Goal: Task Accomplishment & Management: Complete application form

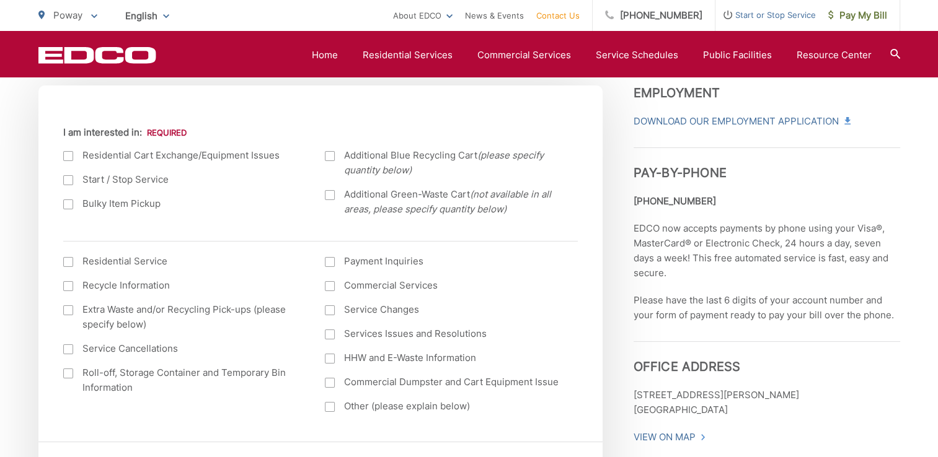
scroll to position [436, 0]
click at [71, 183] on div at bounding box center [68, 179] width 10 height 10
click at [0, 0] on input "Start / Stop Service" at bounding box center [0, 0] width 0 height 0
click at [265, 218] on ul "Residential Cart Exchange/Equipment Issues Start / Stop Service Bulky Item Pick…" at bounding box center [320, 186] width 514 height 78
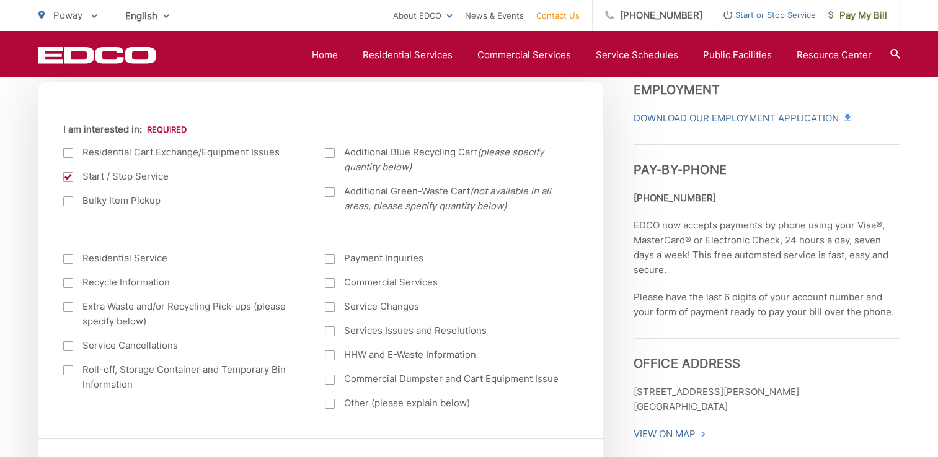
click at [333, 152] on div at bounding box center [330, 153] width 10 height 10
click at [0, 0] on input "Additional Blue Recycling Cart (please specify quantity below)" at bounding box center [0, 0] width 0 height 0
click at [332, 195] on div at bounding box center [330, 192] width 10 height 10
click at [0, 0] on input "Additional Green-Waste Cart (not available in all areas, please specify quantit…" at bounding box center [0, 0] width 0 height 0
click at [283, 231] on ul "Current Location [GEOGRAPHIC_DATA] [GEOGRAPHIC_DATA][PERSON_NAME][GEOGRAPHIC_DA…" at bounding box center [320, 271] width 514 height 298
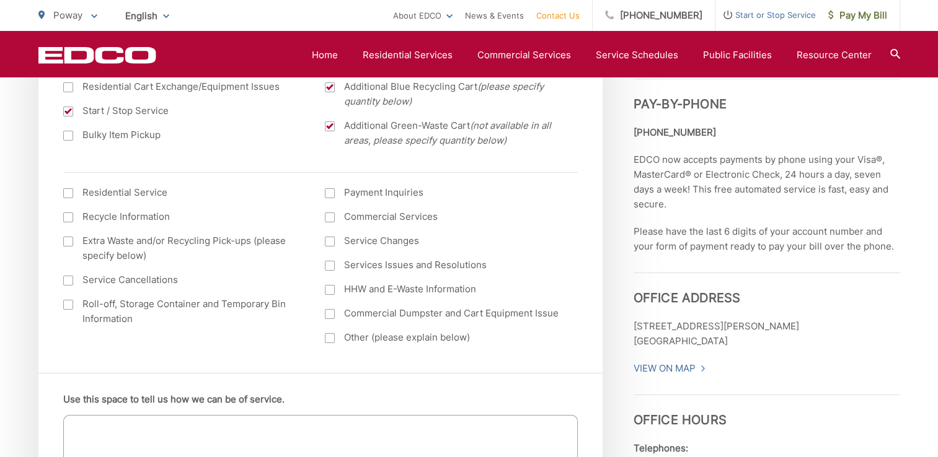
scroll to position [507, 0]
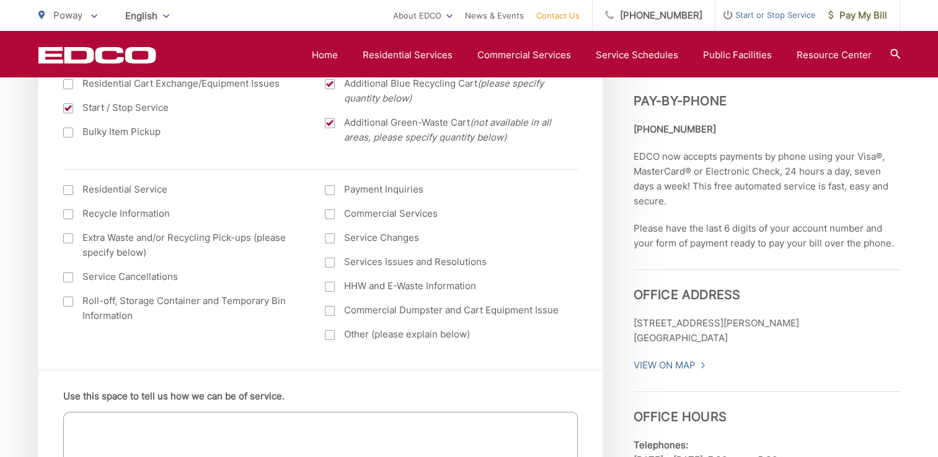
click at [69, 190] on div at bounding box center [68, 190] width 10 height 10
click at [0, 0] on input "I am interested in: (continued) *" at bounding box center [0, 0] width 0 height 0
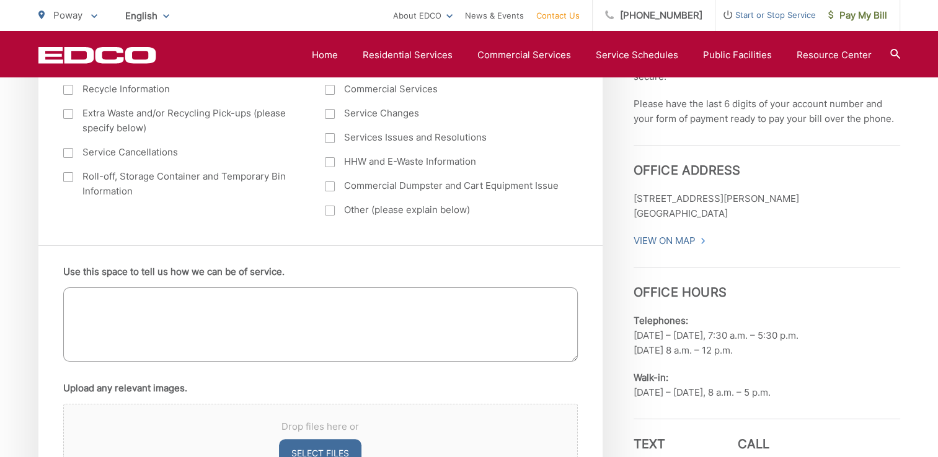
scroll to position [680, 0]
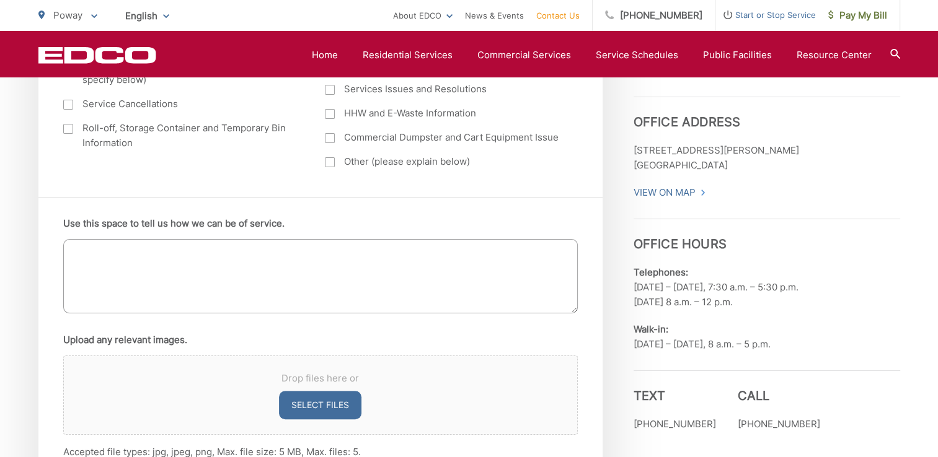
click at [236, 267] on textarea "Use this space to tell us how we can be of service." at bounding box center [320, 276] width 514 height 74
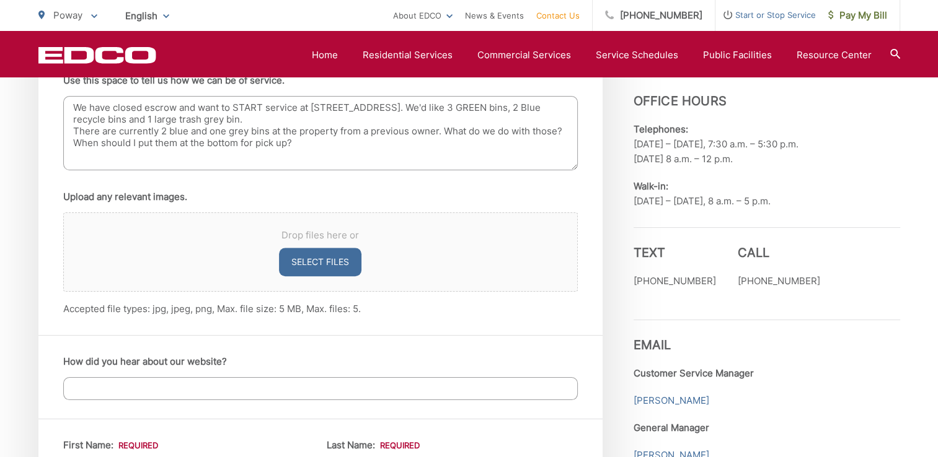
scroll to position [824, 0]
click at [315, 264] on button "Select files" at bounding box center [320, 261] width 82 height 29
click at [317, 262] on button "Select files" at bounding box center [320, 261] width 82 height 29
click at [327, 258] on button "Select files" at bounding box center [320, 261] width 82 height 29
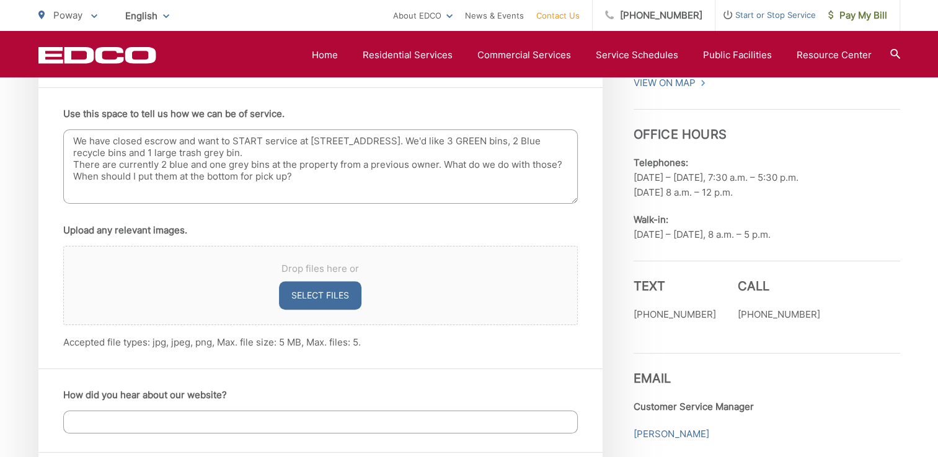
scroll to position [789, 0]
click at [334, 179] on textarea "We have closed escrow and want to START service at [STREET_ADDRESS]. We'd like …" at bounding box center [320, 167] width 514 height 74
type textarea "We have closed escrow and want to START service at [STREET_ADDRESS]. We'd like …"
click at [327, 301] on button "Select files" at bounding box center [320, 296] width 82 height 29
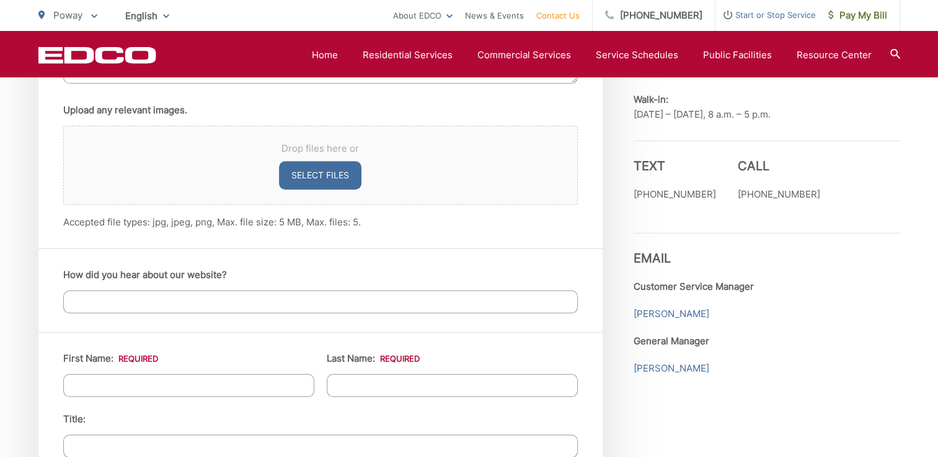
scroll to position [947, 0]
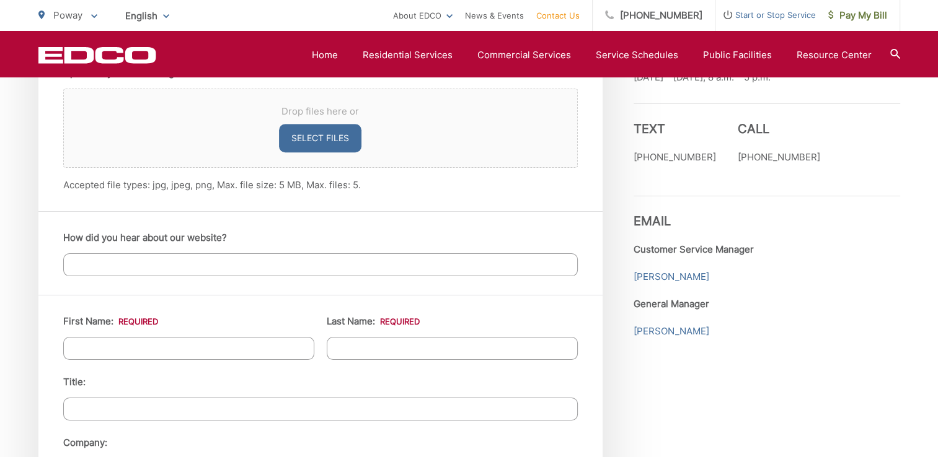
click at [332, 262] on input "How did you hear about our website?" at bounding box center [320, 264] width 514 height 23
type input "called in"
click at [245, 349] on input "First Name: *" at bounding box center [188, 348] width 251 height 23
type input "[PERSON_NAME]"
type input "Bergen"
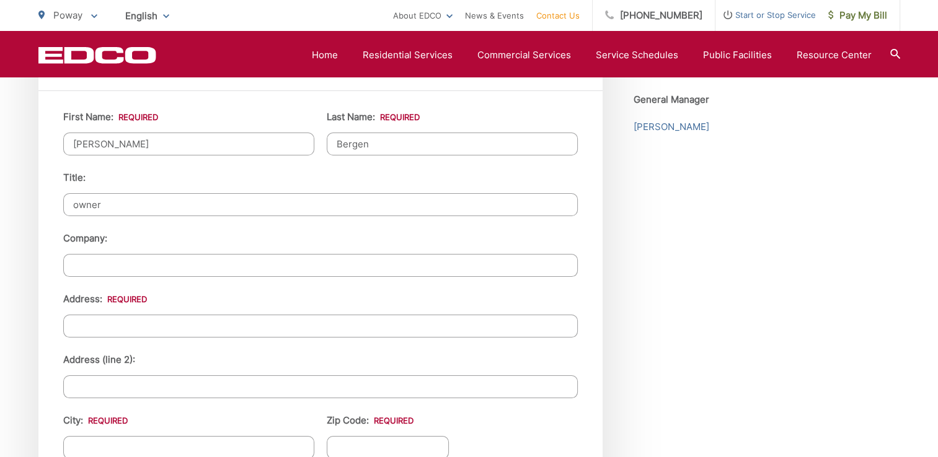
scroll to position [1152, 0]
type input "owner"
click at [233, 326] on input "Address: *" at bounding box center [320, 325] width 514 height 23
type input "15955 Running Deer Trail"
type input "Poway"
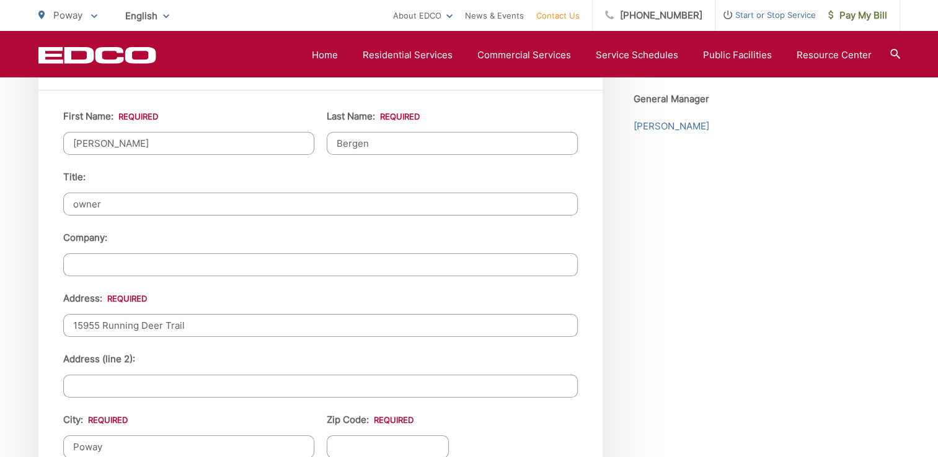
type input "92064"
click at [207, 361] on li "Address (line 2):" at bounding box center [320, 375] width 514 height 46
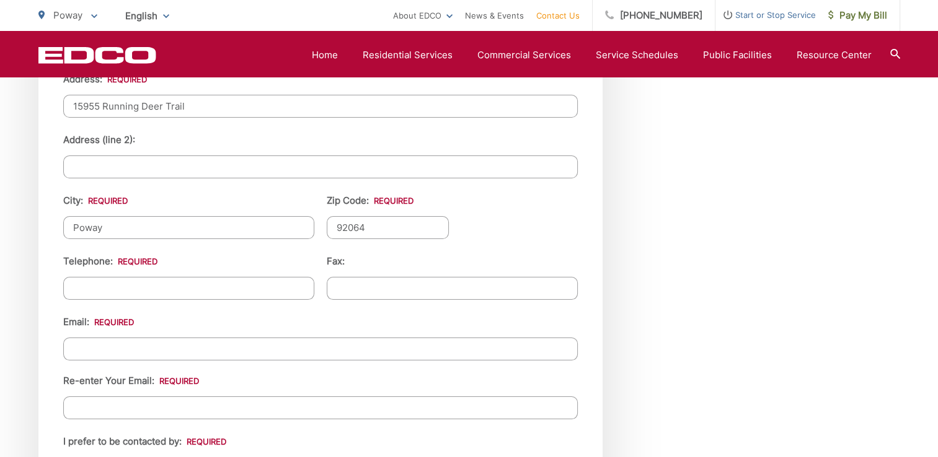
scroll to position [1372, 0]
click at [200, 281] on input "(___) ___-____" at bounding box center [188, 287] width 251 height 23
click at [75, 281] on input "(___) ___-____" at bounding box center [188, 287] width 251 height 23
type input "[PHONE_NUMBER]"
click at [99, 352] on input "Email *" at bounding box center [320, 348] width 514 height 23
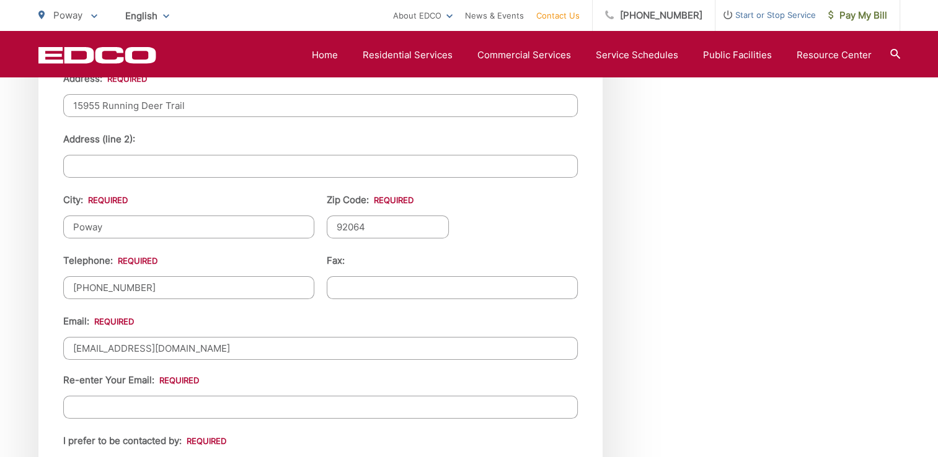
type input "[EMAIL_ADDRESS][DOMAIN_NAME]"
click at [366, 361] on div "Email: [EMAIL_ADDRESS][DOMAIN_NAME] Re-enter Your Email: [EMAIL_ADDRESS][DOMAIN…" at bounding box center [320, 366] width 514 height 105
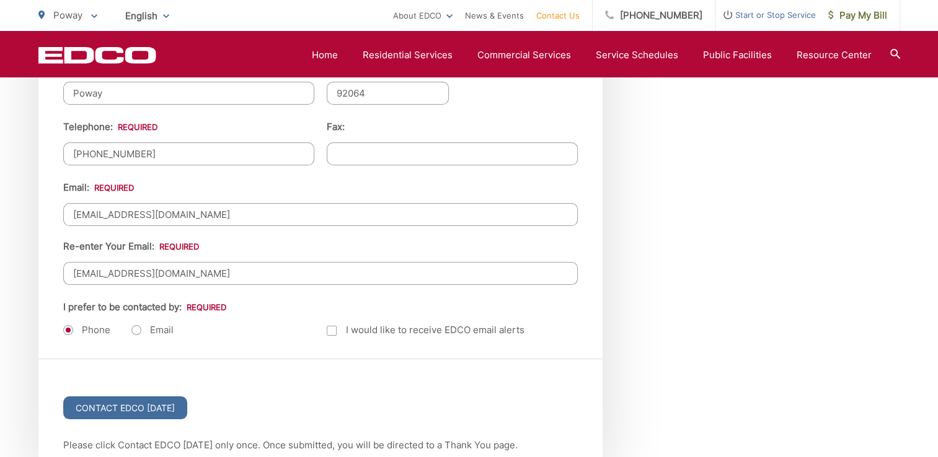
scroll to position [1509, 0]
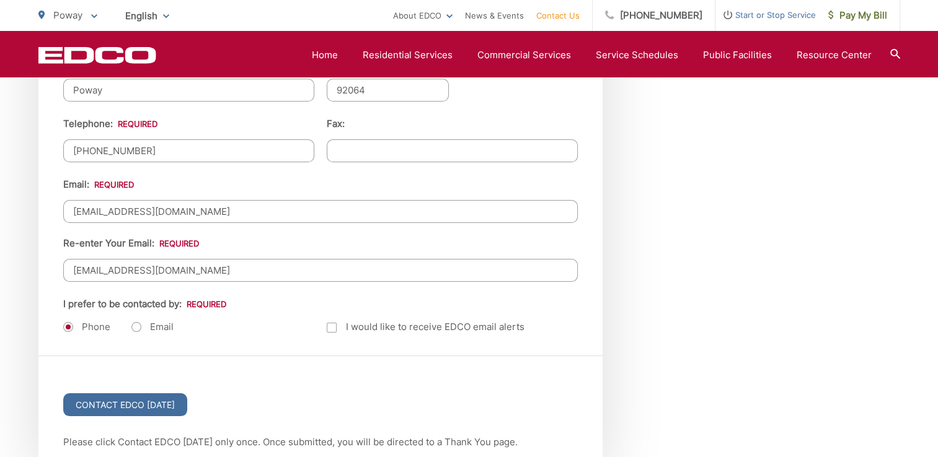
click at [138, 324] on label "Email" at bounding box center [152, 327] width 42 height 12
radio input "true"
click at [130, 400] on input "Contact EDCO [DATE]" at bounding box center [125, 405] width 124 height 23
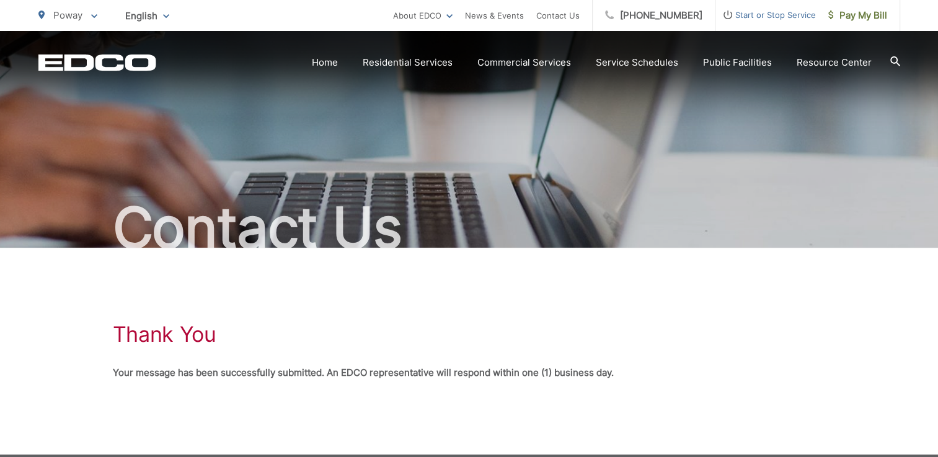
click at [761, 15] on span "Start or Stop Service" at bounding box center [765, 14] width 100 height 15
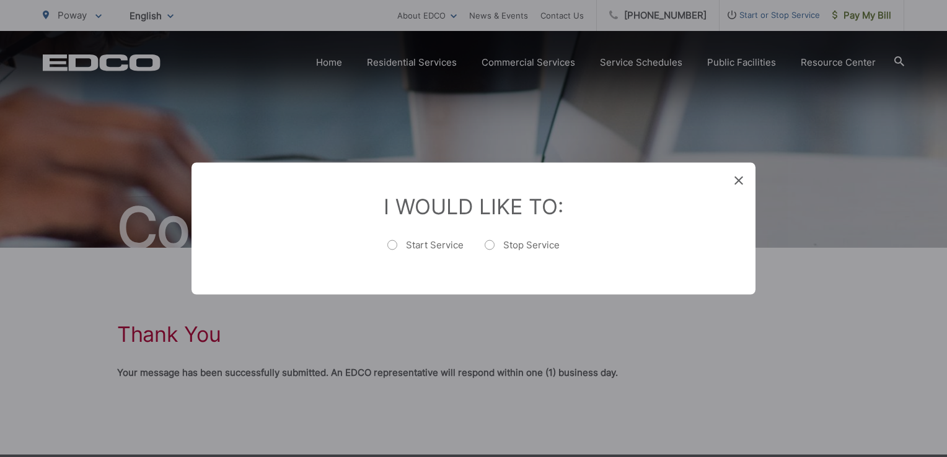
click at [390, 246] on label "Start Service" at bounding box center [425, 251] width 76 height 25
radio input "true"
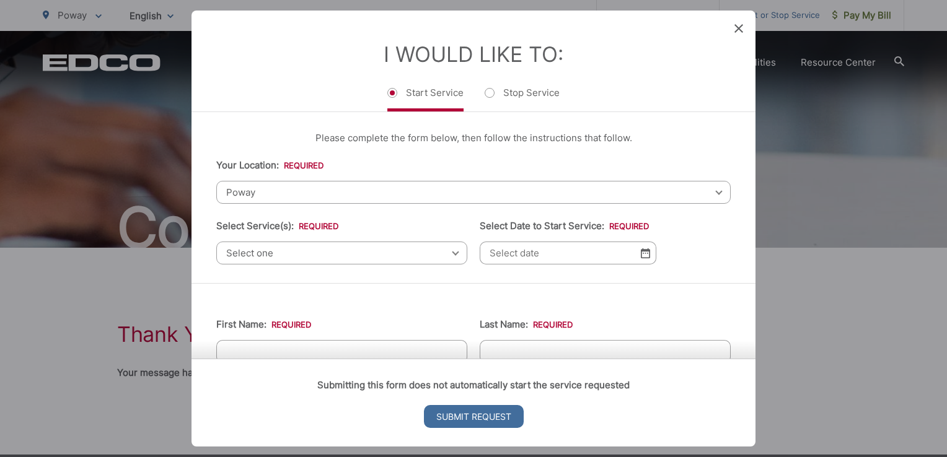
click at [319, 248] on span "Select one" at bounding box center [341, 253] width 251 height 23
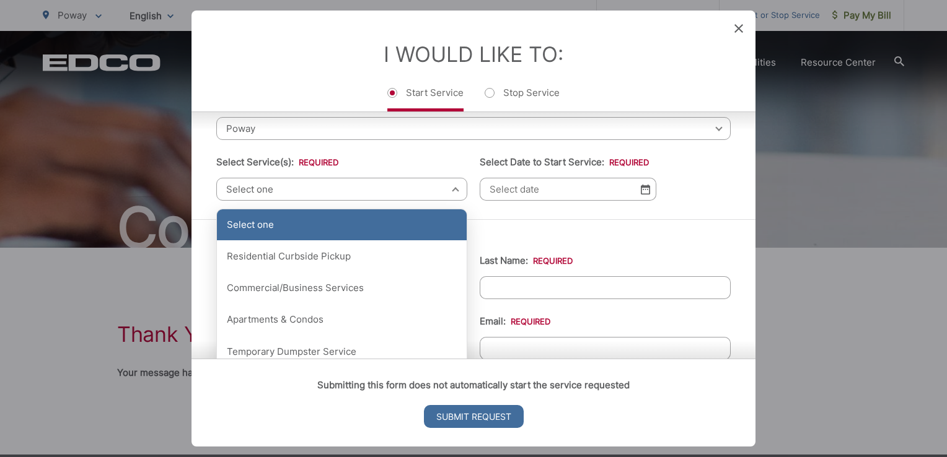
scroll to position [64, 0]
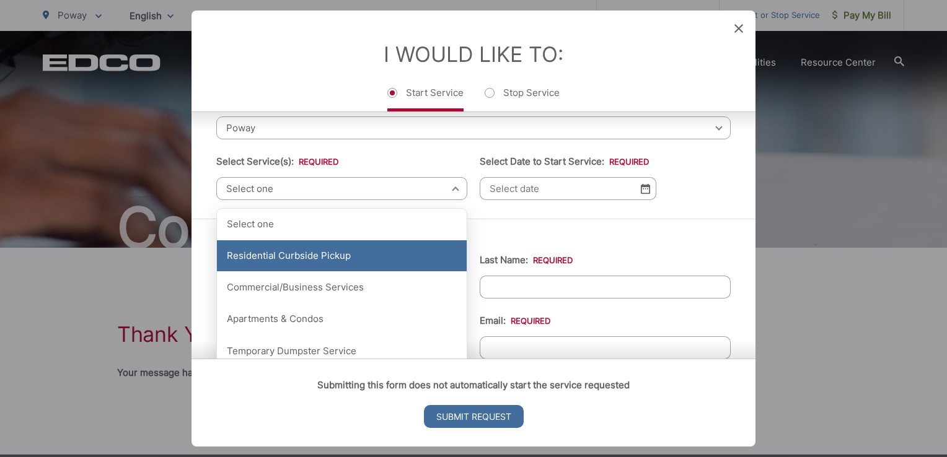
click at [305, 250] on div "Residential Curbside Pickup" at bounding box center [342, 255] width 250 height 31
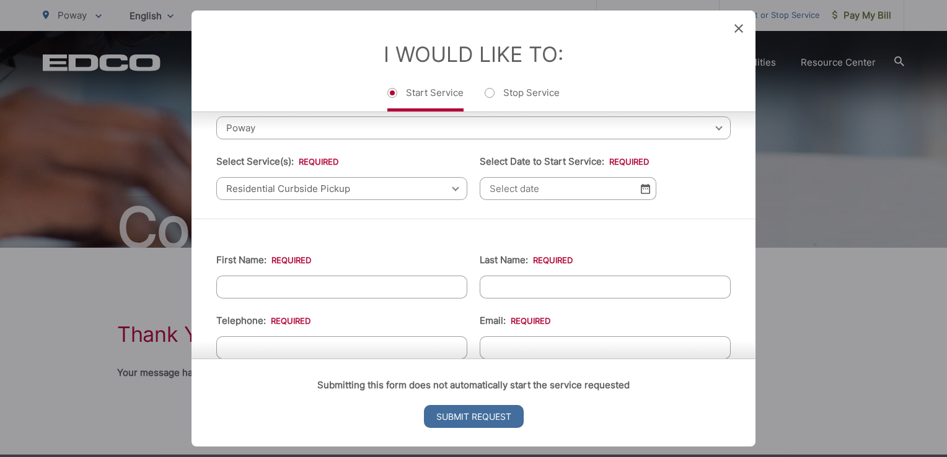
click at [546, 187] on input "Select Date to Start Service: *" at bounding box center [568, 188] width 177 height 23
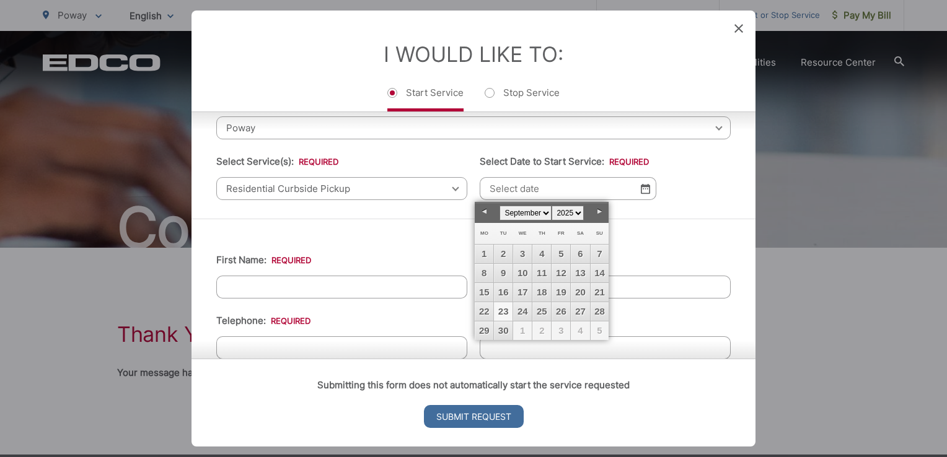
click at [506, 314] on link "23" at bounding box center [503, 311] width 19 height 19
type input "09/23/2025"
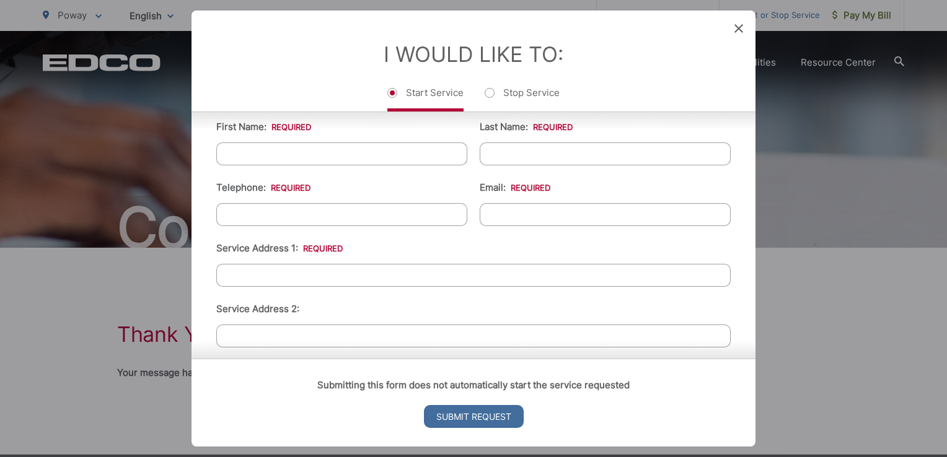
scroll to position [200, 0]
click at [361, 195] on li "Telephone: *" at bounding box center [341, 201] width 251 height 46
click at [338, 151] on input "First Name: *" at bounding box center [341, 152] width 251 height 23
type input "[PERSON_NAME]"
type input "Bergen"
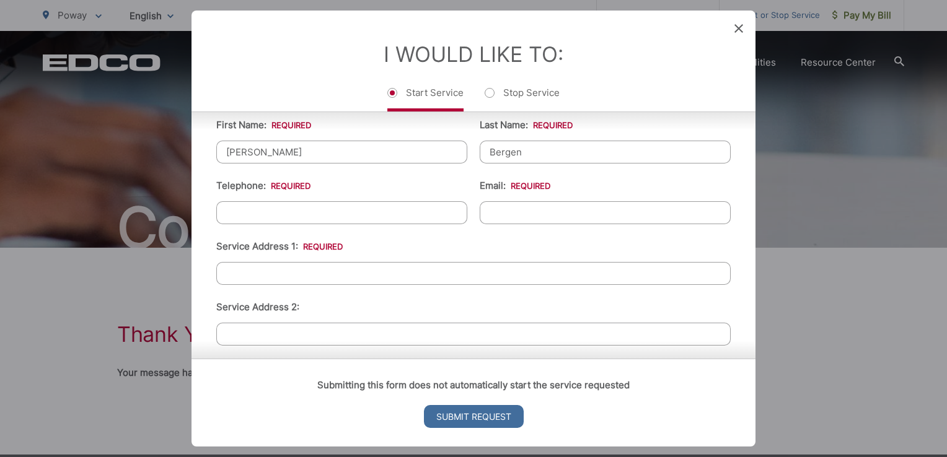
click at [361, 182] on li "Telephone: *" at bounding box center [341, 201] width 251 height 46
click at [335, 207] on input "(___) ___-____" at bounding box center [341, 212] width 251 height 23
type input "(161) 931-8372"
type input "daniellebergenre@gmail.com"
type input "[GEOGRAPHIC_DATA]"
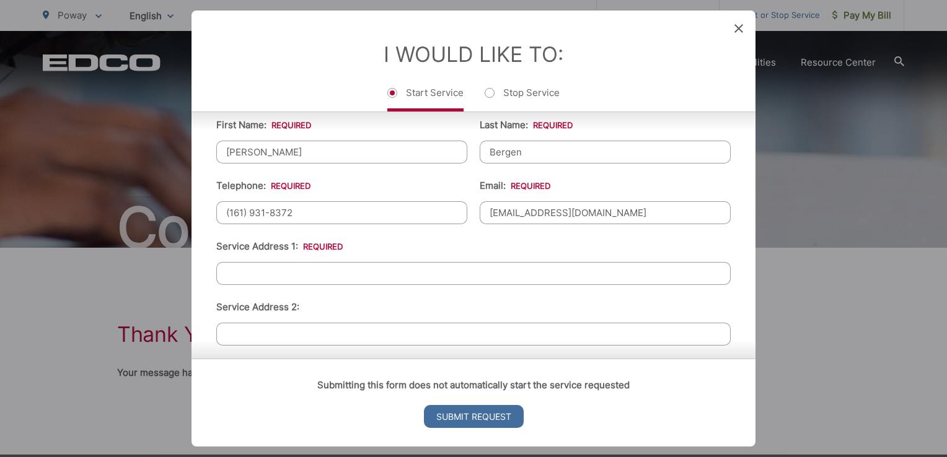
type input "92065"
type input "7676 Hazard Center Drive #200"
click at [310, 209] on input "(161) 931-8372" at bounding box center [341, 212] width 251 height 23
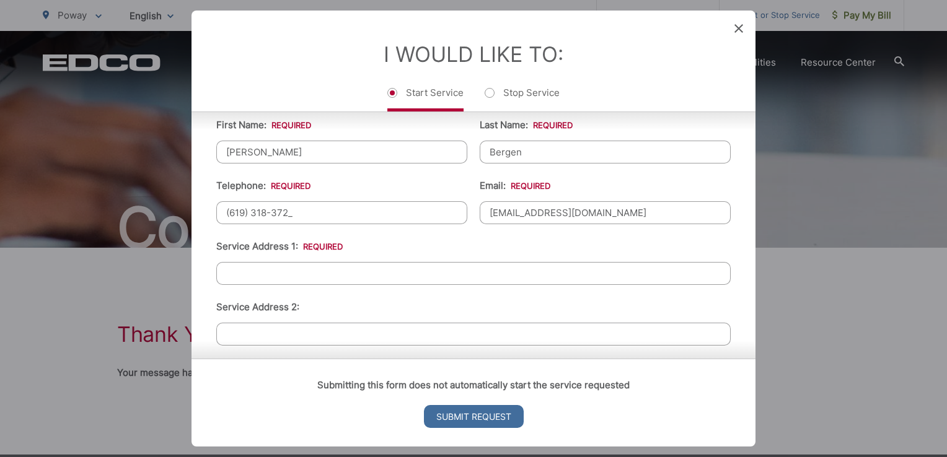
type input "[PHONE_NUMBER]"
click at [400, 248] on li "Service Address 1: *" at bounding box center [473, 262] width 514 height 46
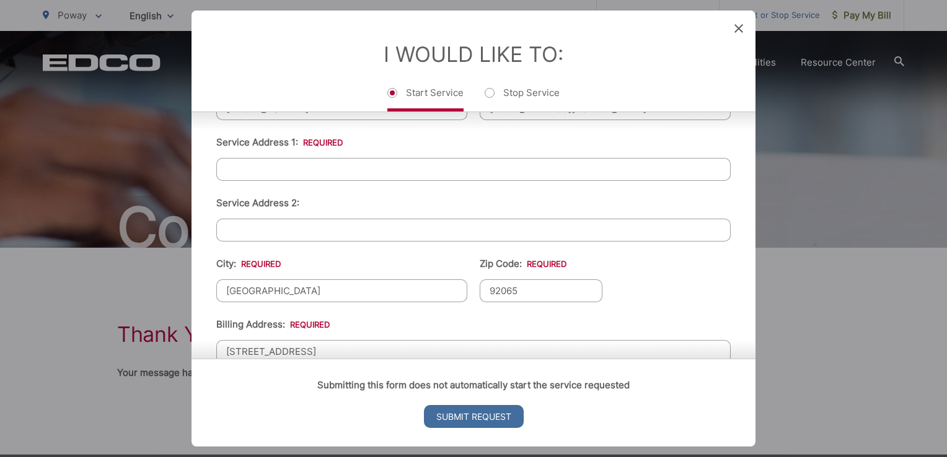
scroll to position [304, 0]
click at [357, 164] on input "Service Address 1: *" at bounding box center [473, 168] width 514 height 23
type input "15955 Running Deer Trail"
type input "Poway"
type input "92064"
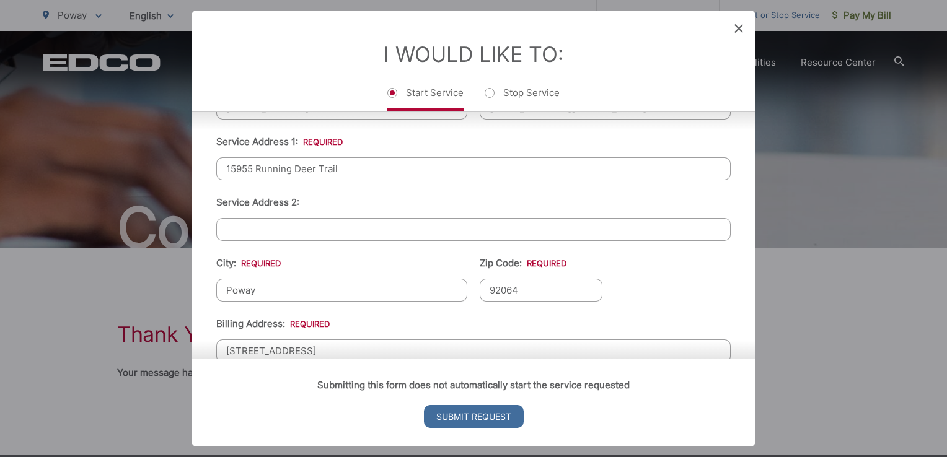
click at [387, 257] on li "City: * Poway" at bounding box center [341, 279] width 251 height 46
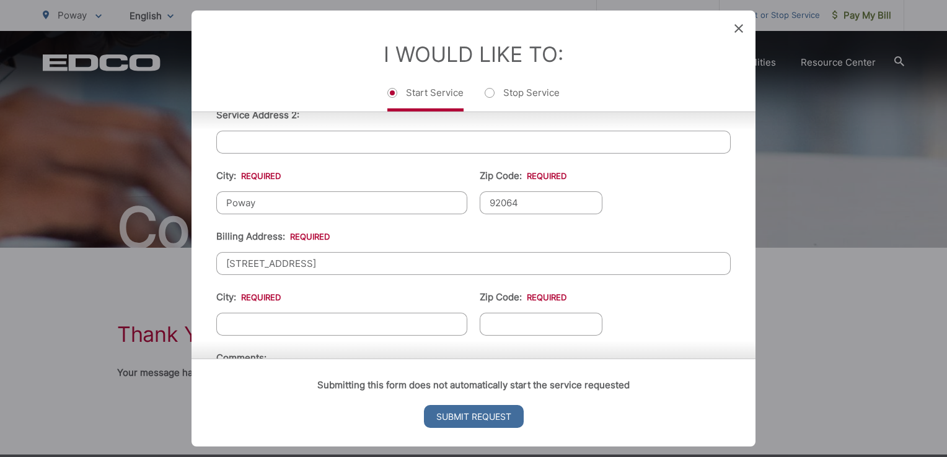
scroll to position [394, 0]
click at [384, 260] on input "7676 Hazard Center Drive #200" at bounding box center [473, 261] width 514 height 23
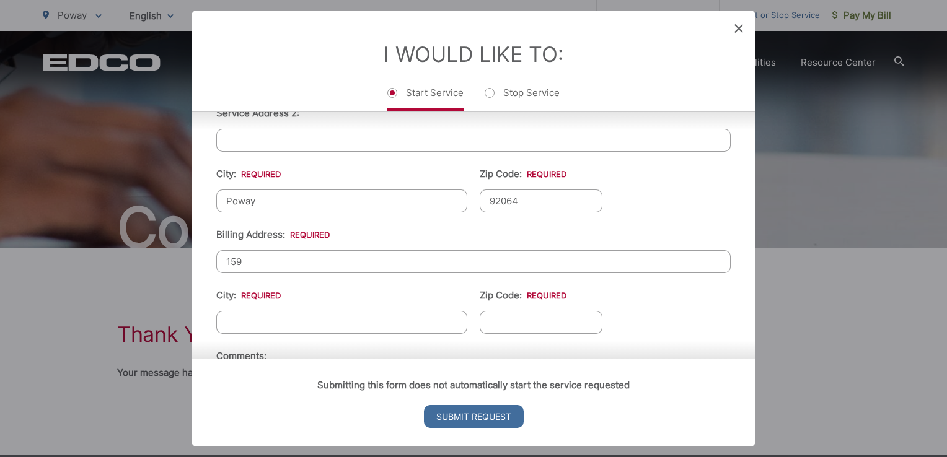
type input "15955 Running Deer Trail"
click at [348, 288] on li "City: *" at bounding box center [341, 311] width 251 height 46
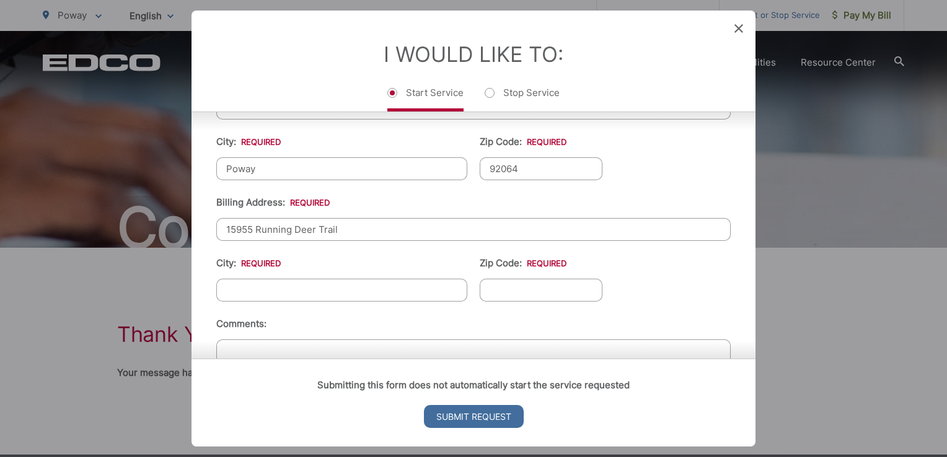
scroll to position [424, 0]
click at [348, 286] on input "City: *" at bounding box center [341, 292] width 251 height 23
type input "Poway"
type input "C"
type input "92064"
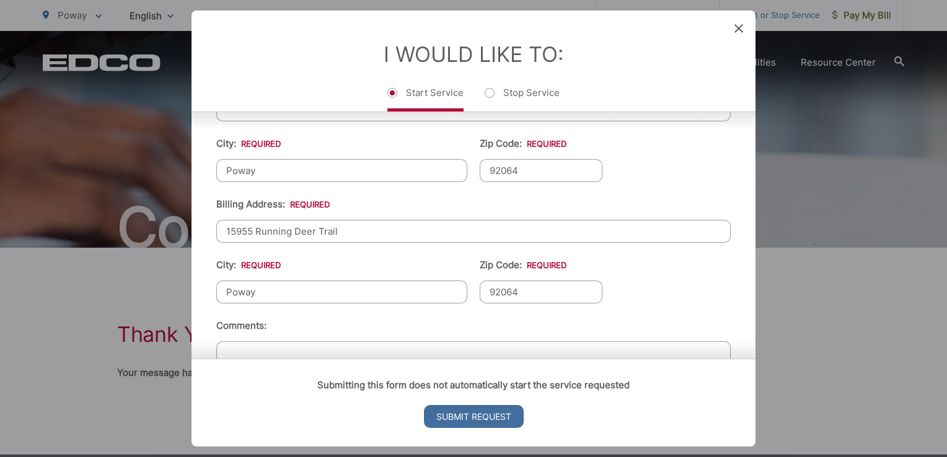
click at [342, 312] on ul "First Name: * Danielle Last Name: * Bergen Telephone: * (619) 318-3722 Email: *…" at bounding box center [473, 150] width 514 height 542
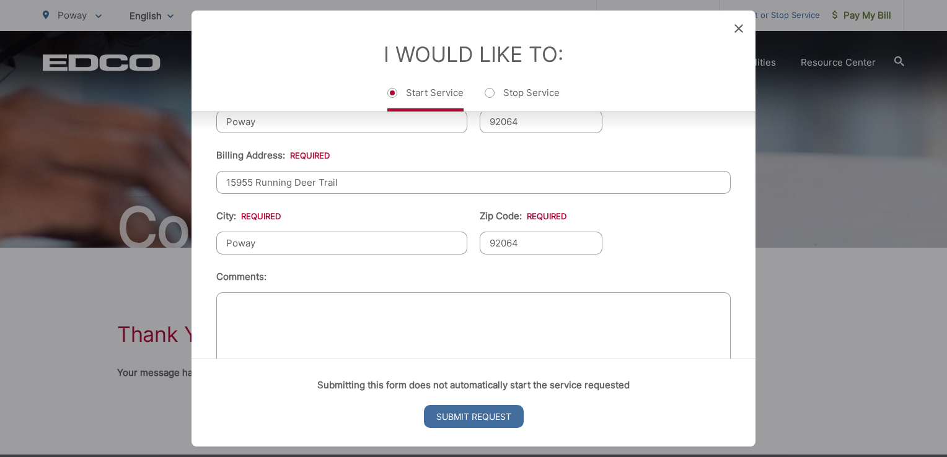
scroll to position [499, 0]
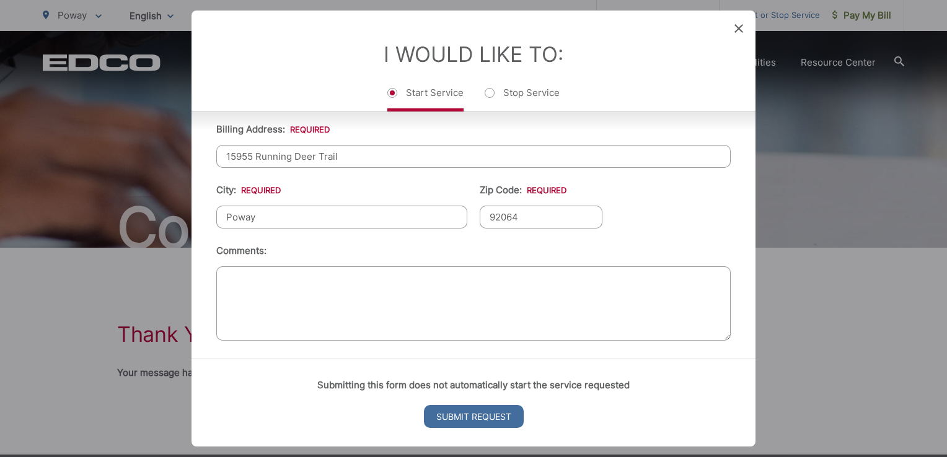
click at [343, 293] on textarea "Comments:" at bounding box center [473, 304] width 514 height 74
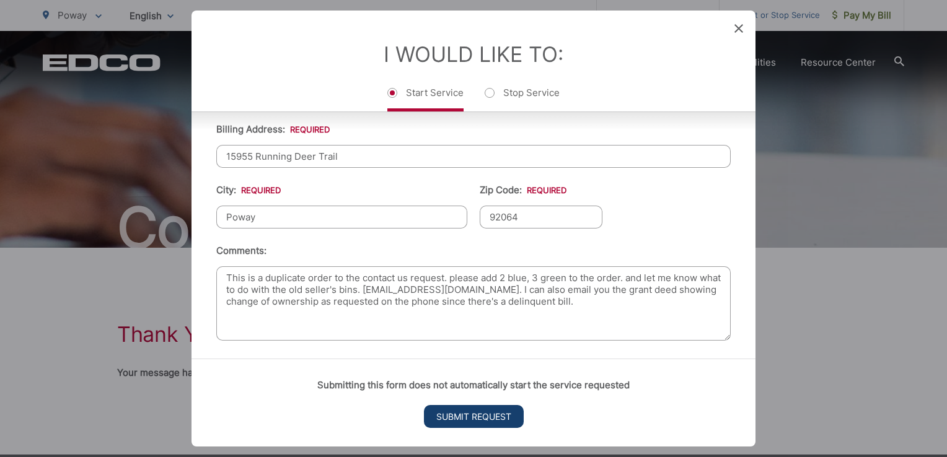
type textarea "This is a duplicate order to the contact us request. please add 2 blue, 3 green…"
click at [480, 415] on input "Submit Request" at bounding box center [474, 416] width 100 height 23
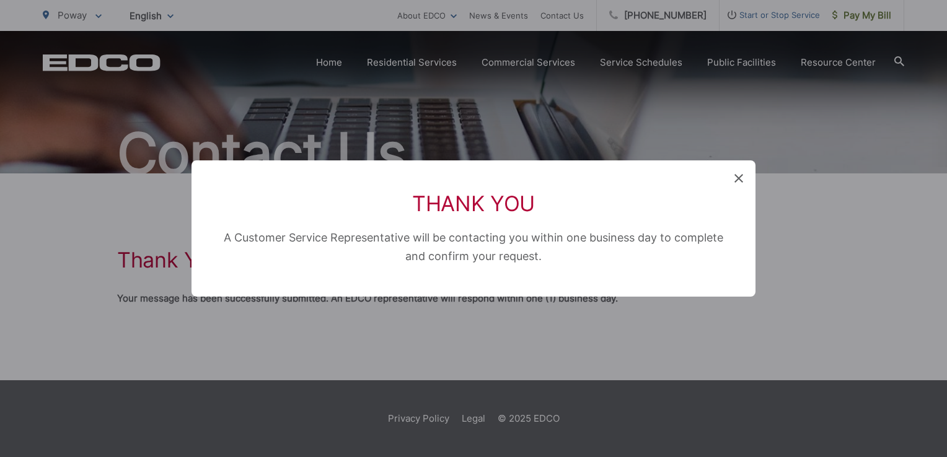
scroll to position [0, 0]
